Goal: Task Accomplishment & Management: Manage account settings

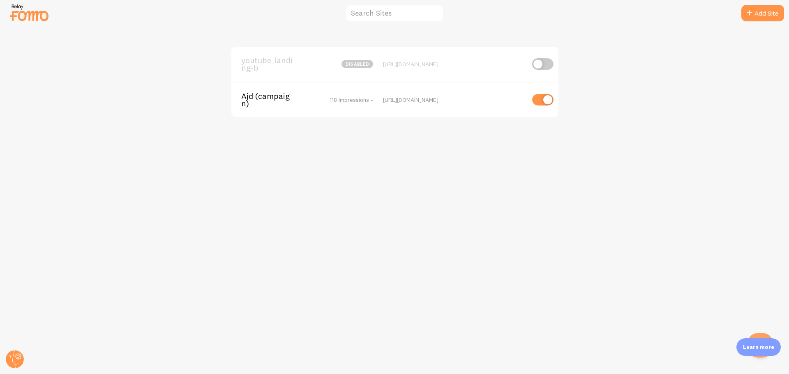
click at [312, 97] on div "Ajd (campaign) 118 Impressions -" at bounding box center [307, 99] width 132 height 15
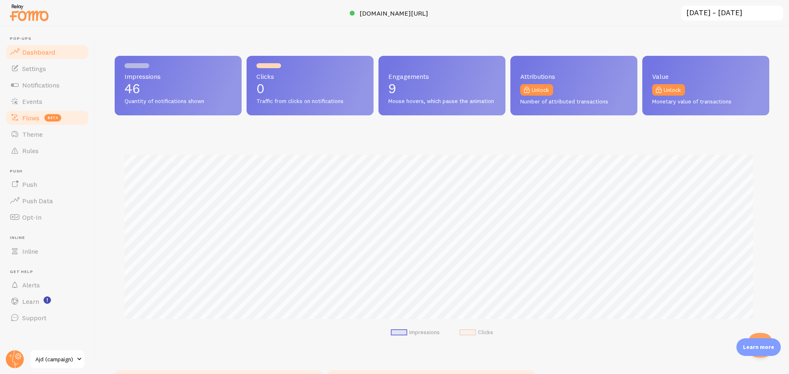
scroll to position [216, 649]
click at [29, 135] on span "Theme" at bounding box center [32, 134] width 21 height 8
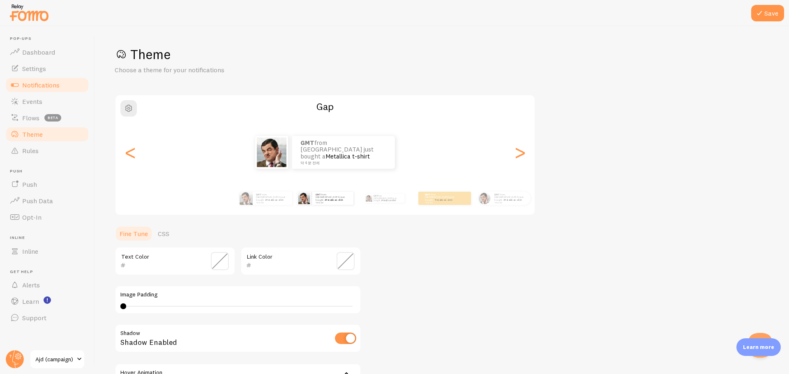
click at [49, 87] on span "Notifications" at bounding box center [40, 85] width 37 height 8
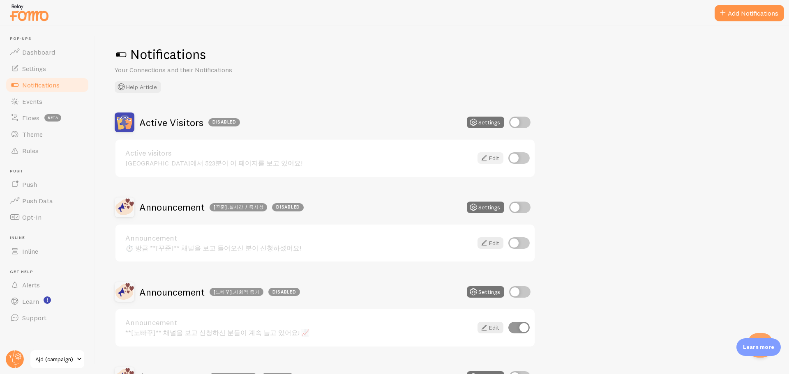
click at [482, 159] on icon at bounding box center [484, 158] width 10 height 10
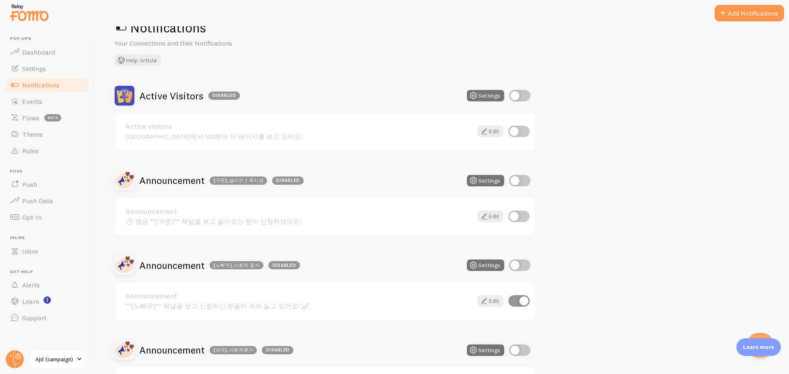
scroll to position [41, 0]
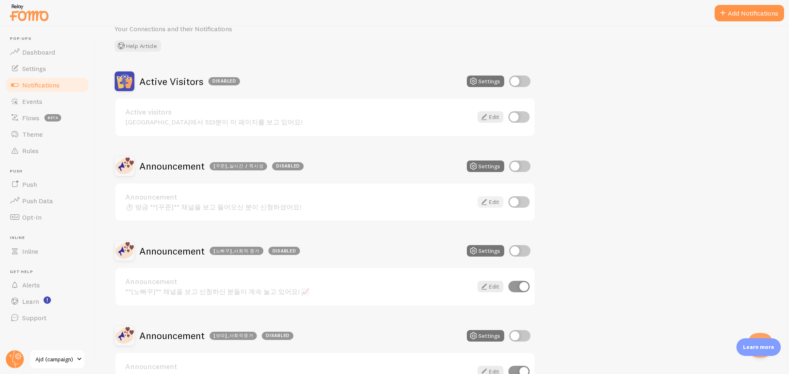
click at [491, 201] on link "Edit" at bounding box center [491, 202] width 26 height 12
